Goal: Task Accomplishment & Management: Complete application form

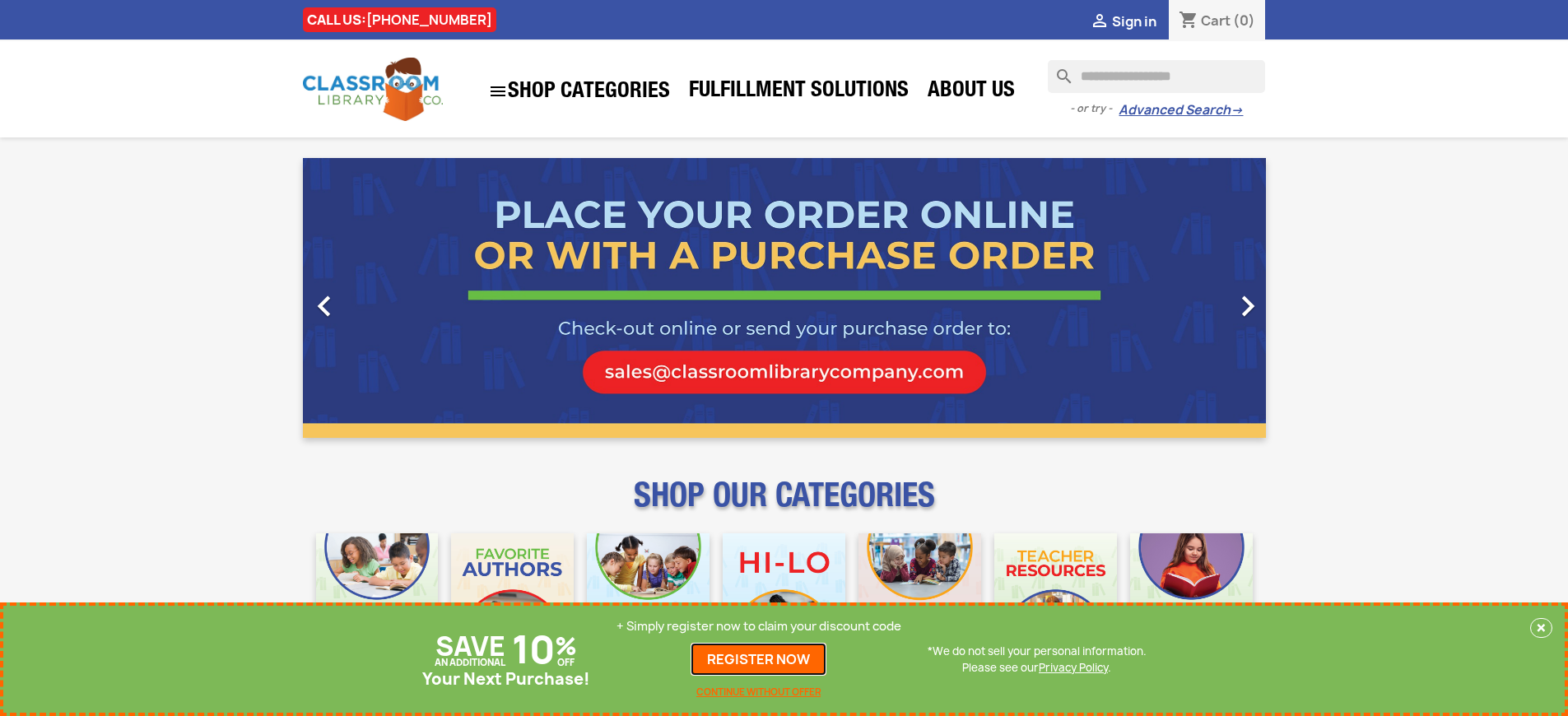
click at [759, 659] on link "REGISTER NOW" at bounding box center [759, 659] width 136 height 33
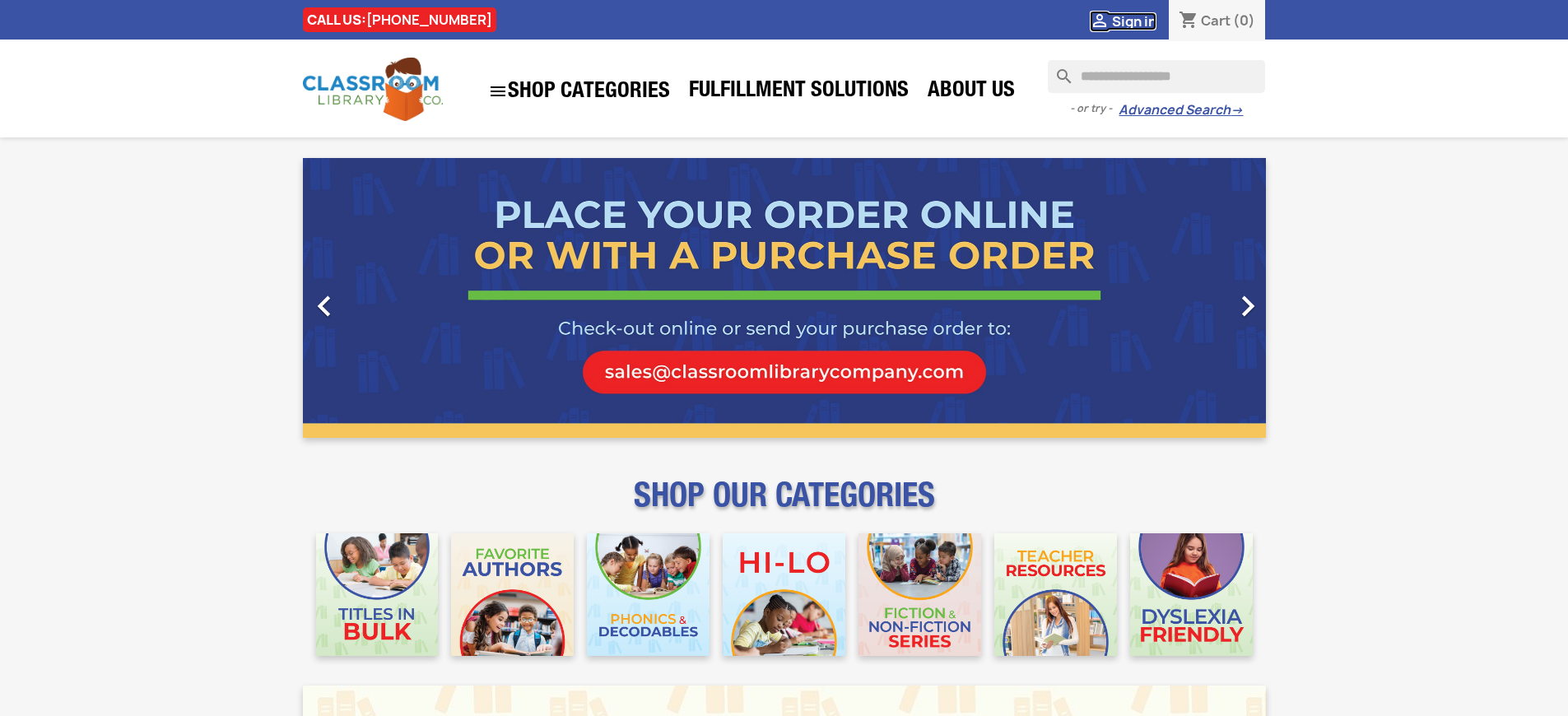
click at [1134, 21] on span "Sign in" at bounding box center [1134, 22] width 44 height 18
